Goal: Navigation & Orientation: Find specific page/section

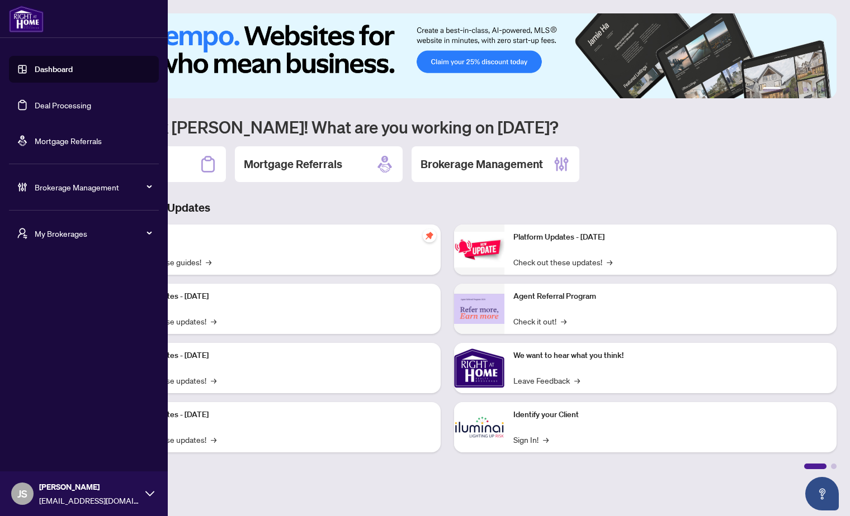
click at [89, 186] on span "Brokerage Management" at bounding box center [93, 187] width 116 height 12
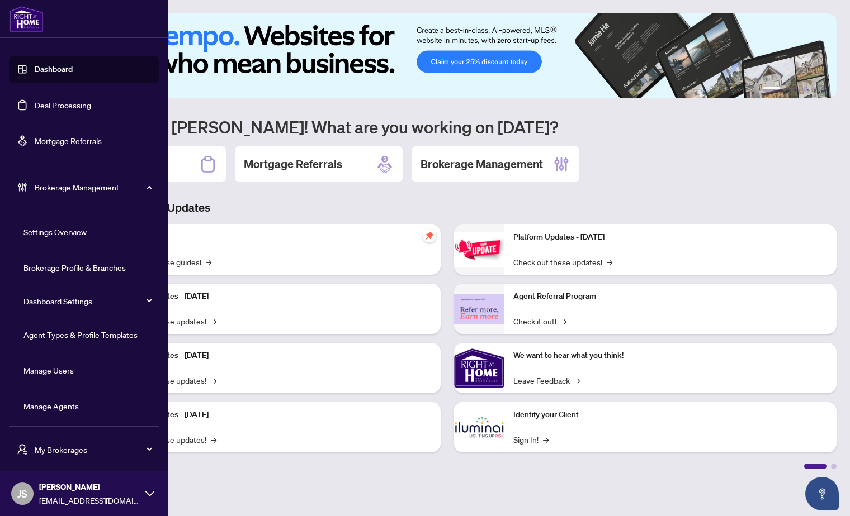
scroll to position [3, 0]
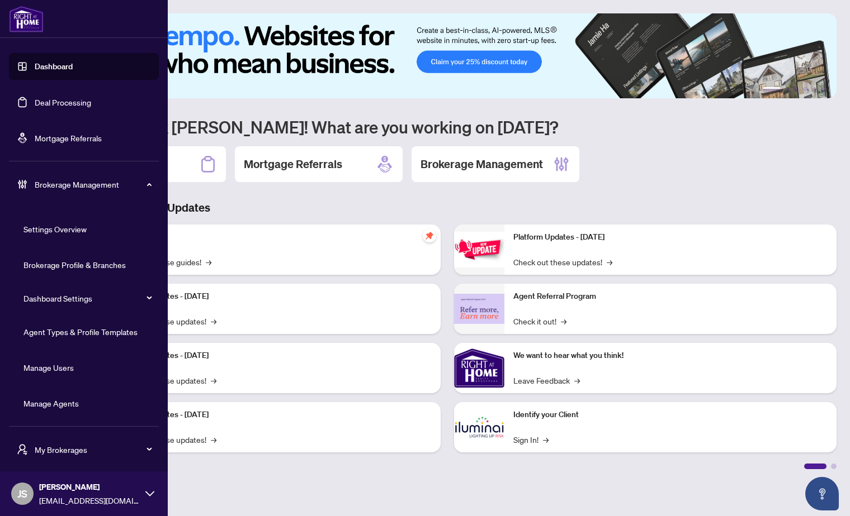
click at [121, 173] on div "Brokerage Management" at bounding box center [84, 184] width 150 height 27
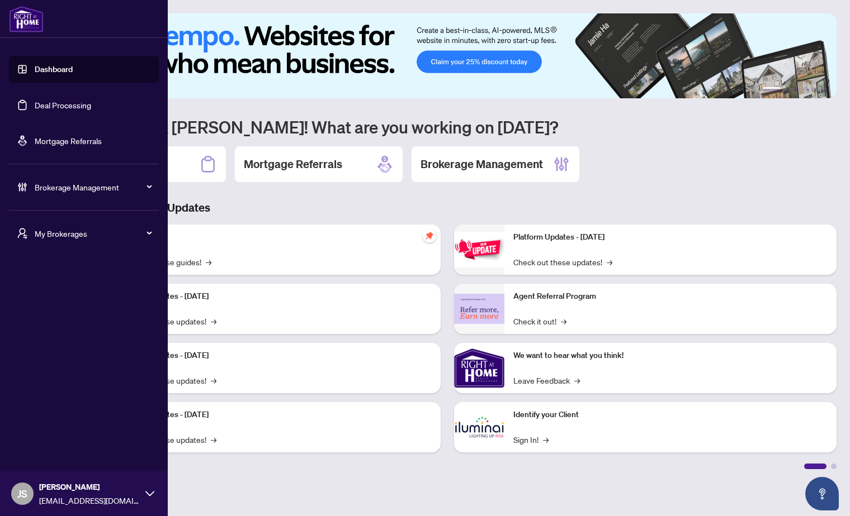
click at [95, 241] on div "My Brokerages" at bounding box center [84, 233] width 150 height 27
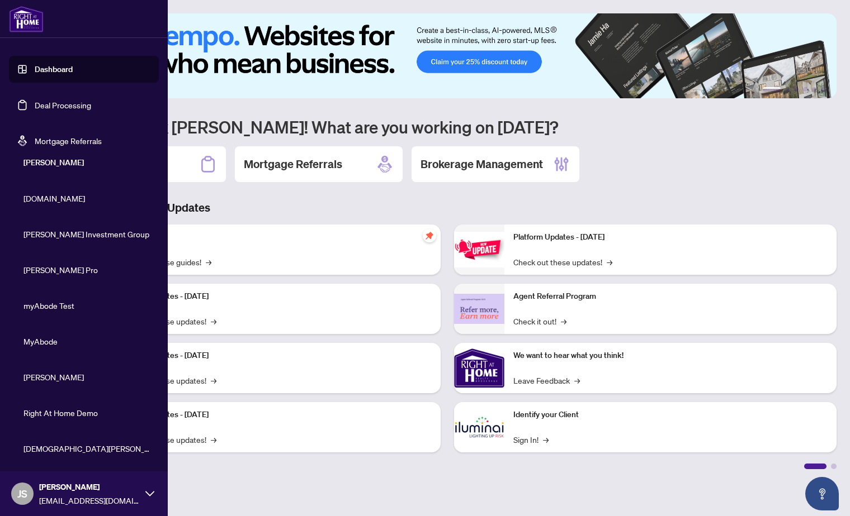
scroll to position [67, 0]
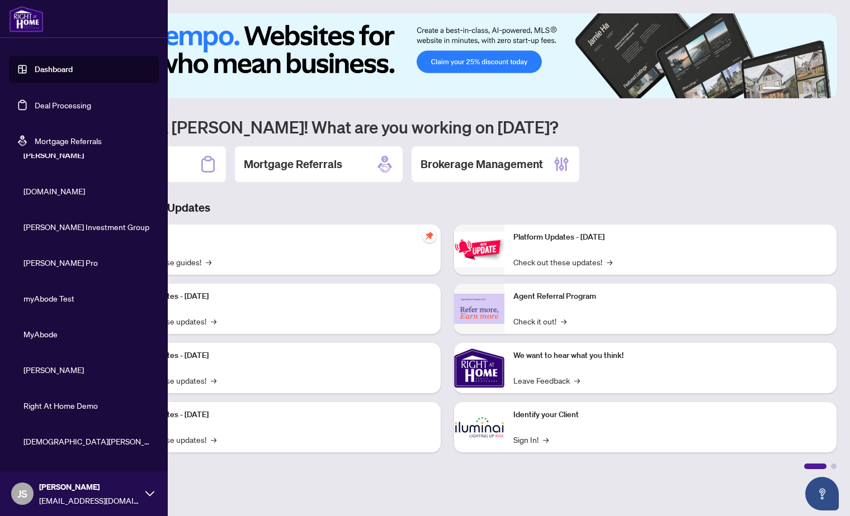
click at [68, 301] on span "myAbode Test" at bounding box center [86, 298] width 127 height 12
